Goal: Task Accomplishment & Management: Manage account settings

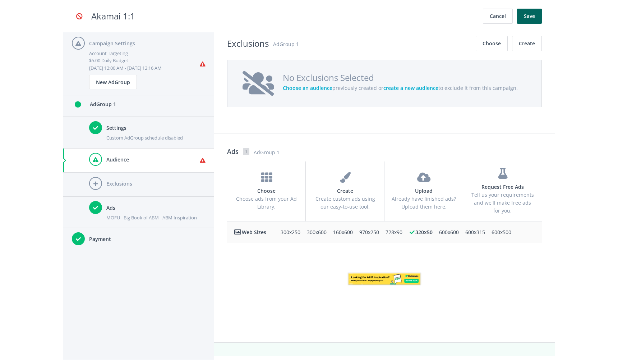
scroll to position [733, 0]
